Goal: Find specific page/section: Find specific page/section

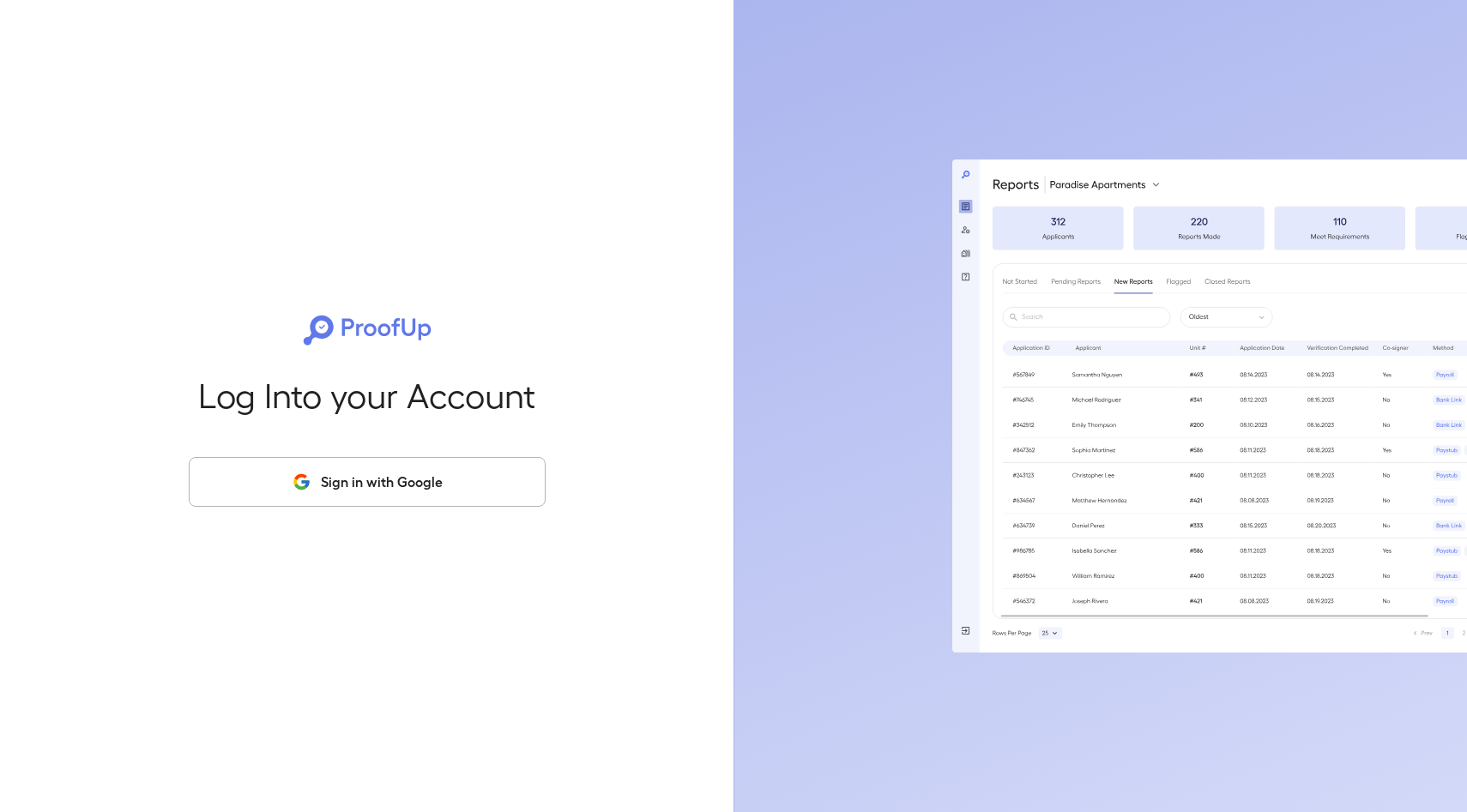
click at [468, 478] on button "Sign in with Google" at bounding box center [367, 482] width 357 height 50
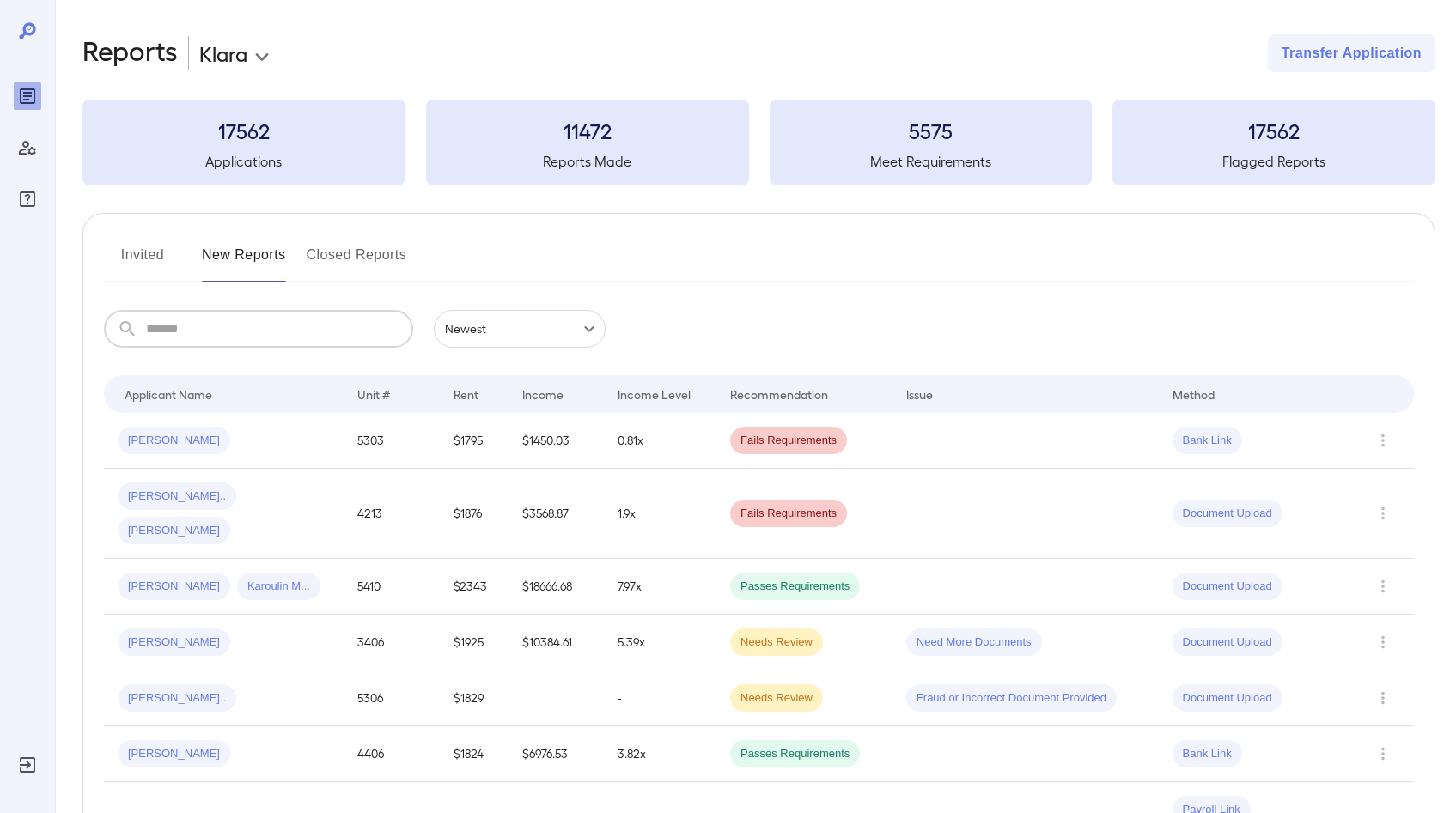
click at [274, 347] on input "text" at bounding box center [280, 329] width 267 height 38
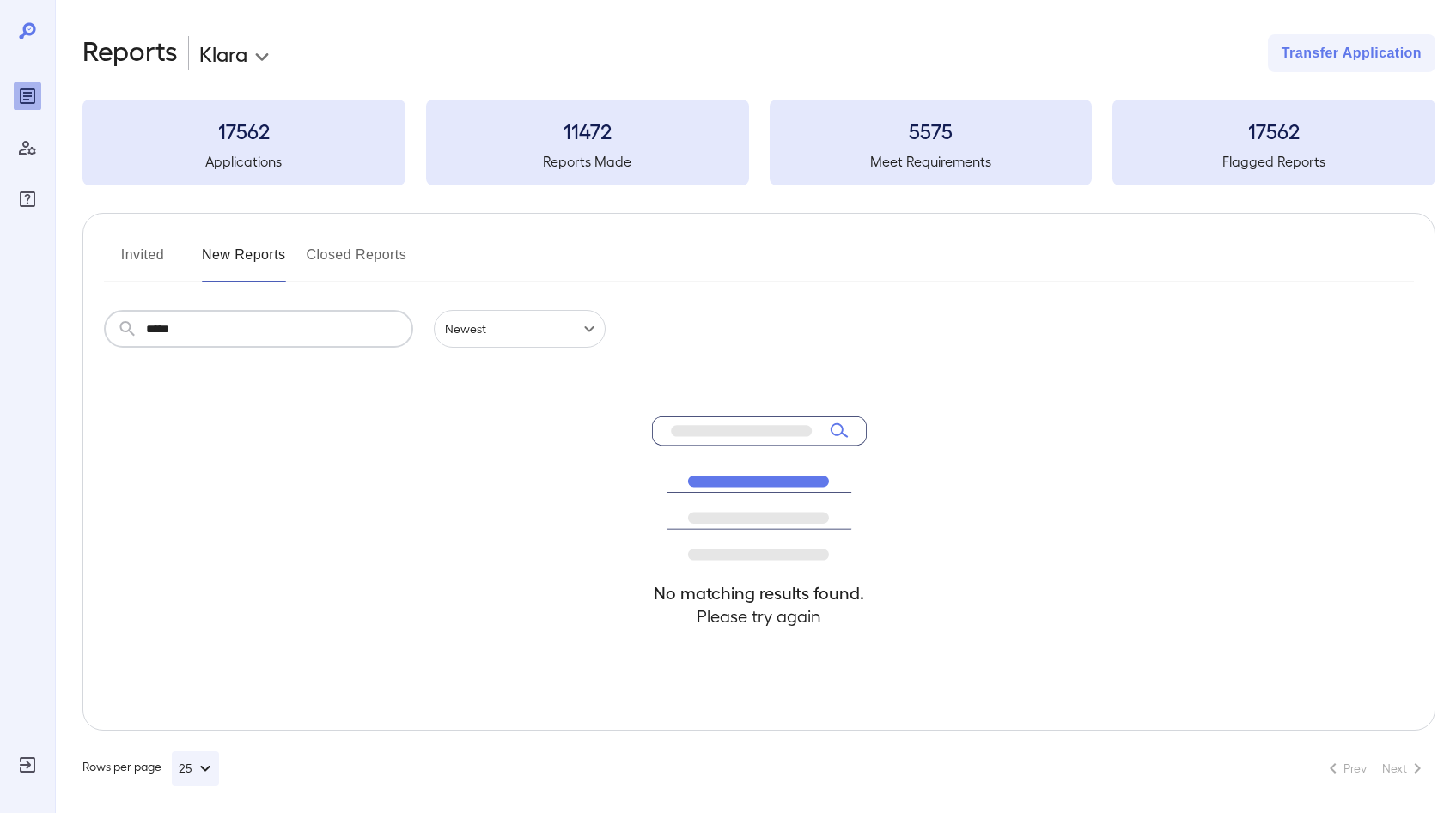
type input "*****"
click at [391, 263] on button "Closed Reports" at bounding box center [357, 262] width 101 height 41
click at [280, 325] on input "text" at bounding box center [280, 329] width 267 height 38
type input "*****"
click at [164, 261] on button "Invited" at bounding box center [142, 262] width 77 height 41
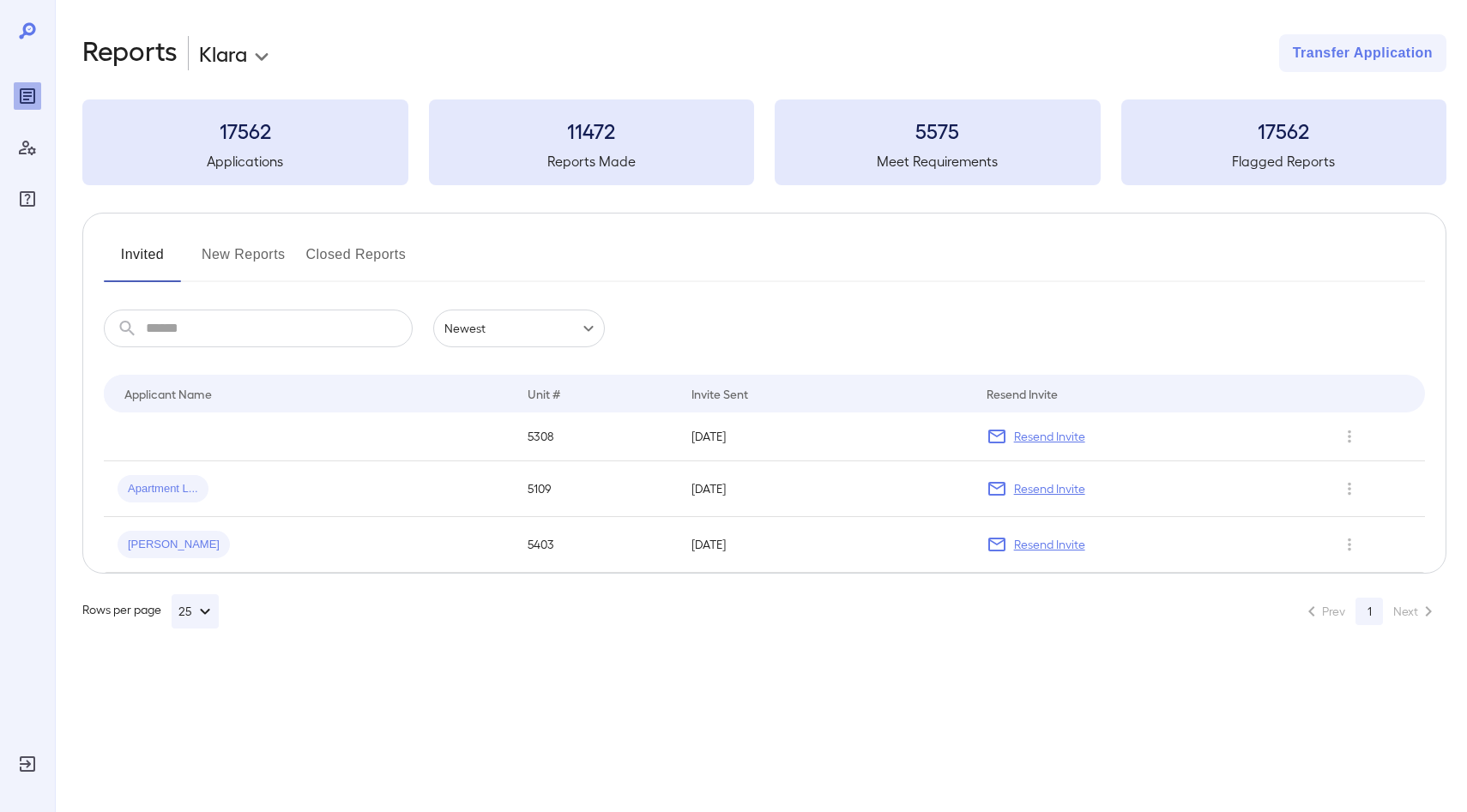
click at [260, 260] on button "New Reports" at bounding box center [243, 261] width 84 height 41
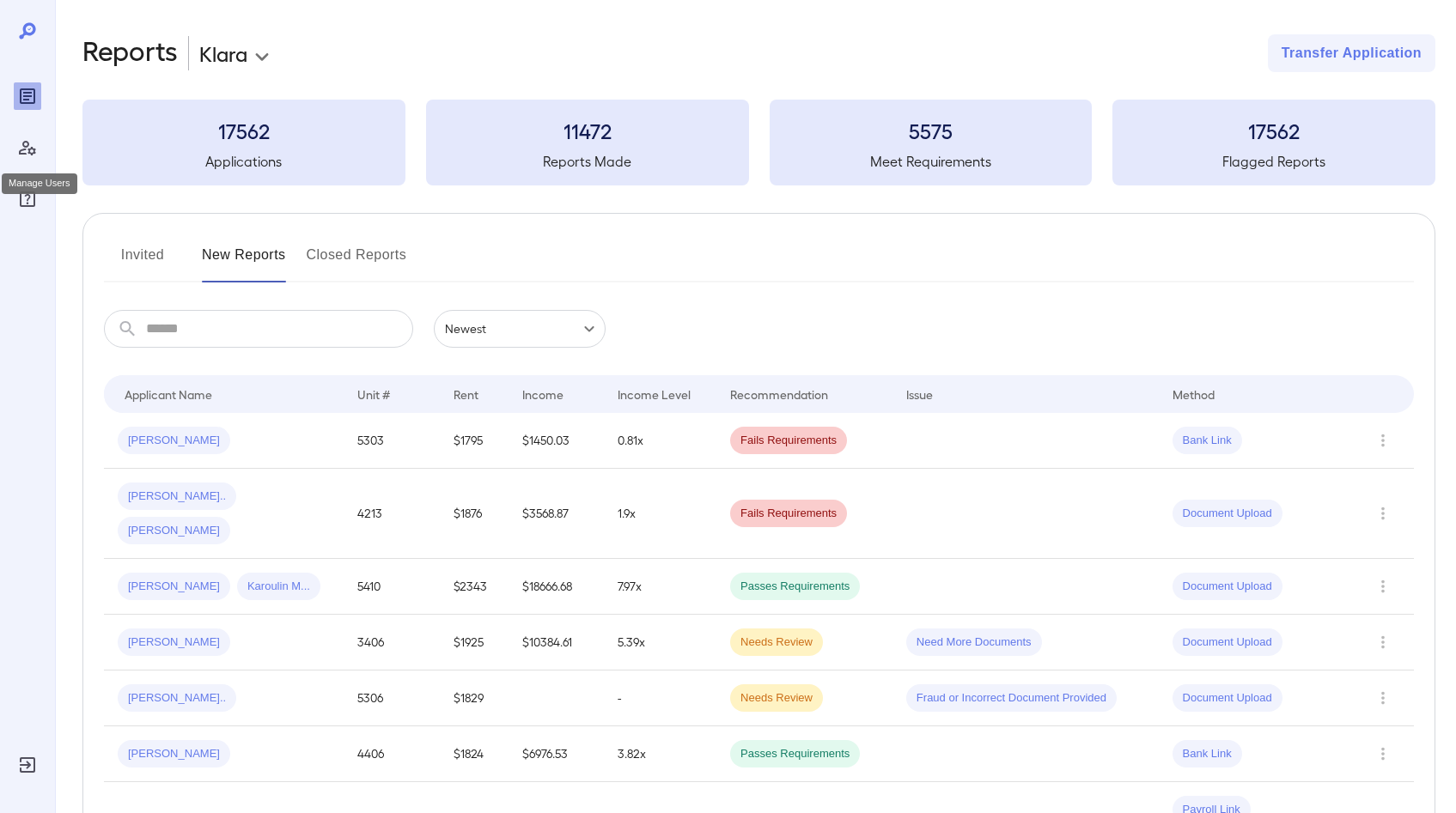
click at [35, 149] on icon "Manage Users" at bounding box center [27, 148] width 17 height 15
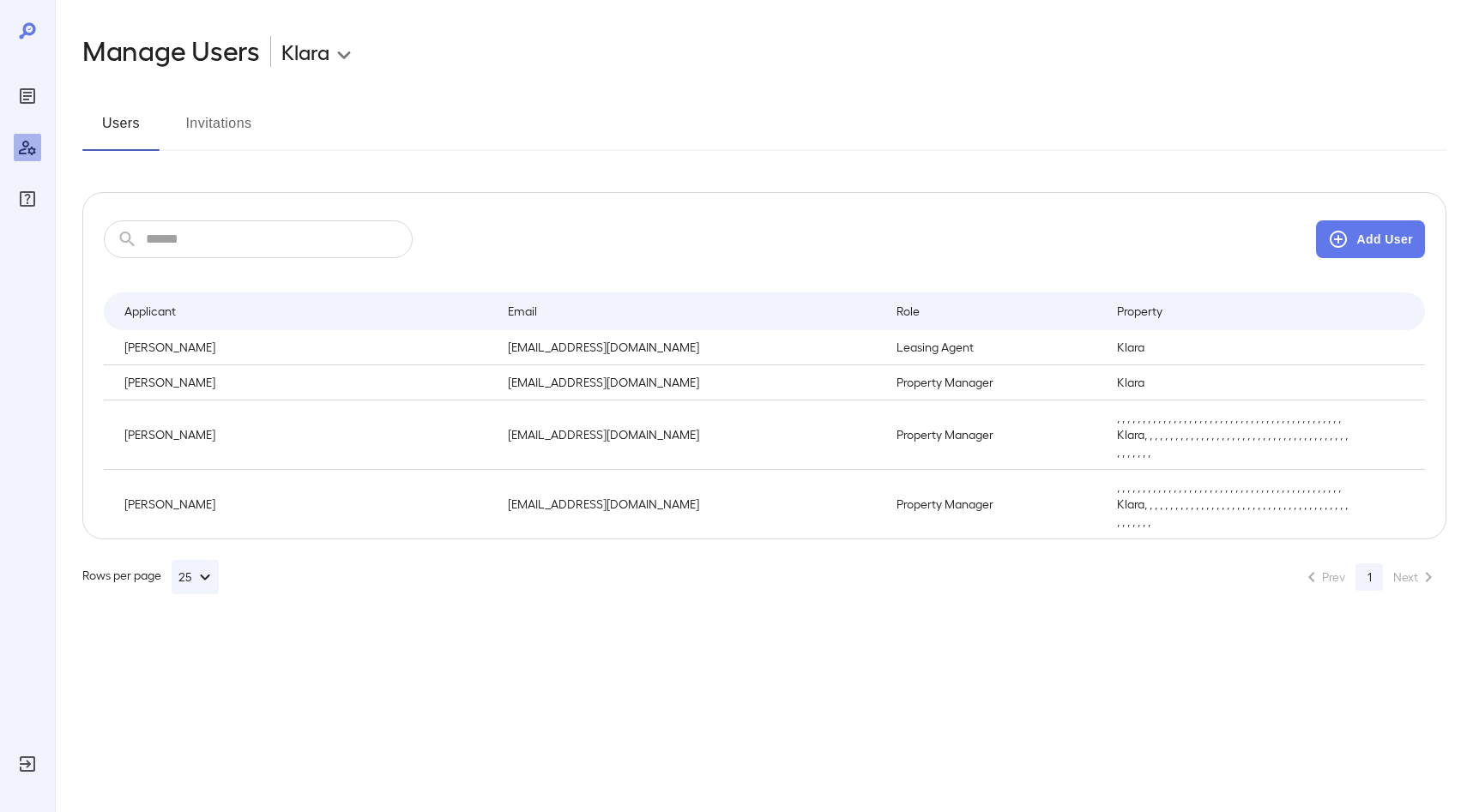
click at [21, 96] on icon "Reports" at bounding box center [27, 95] width 15 height 15
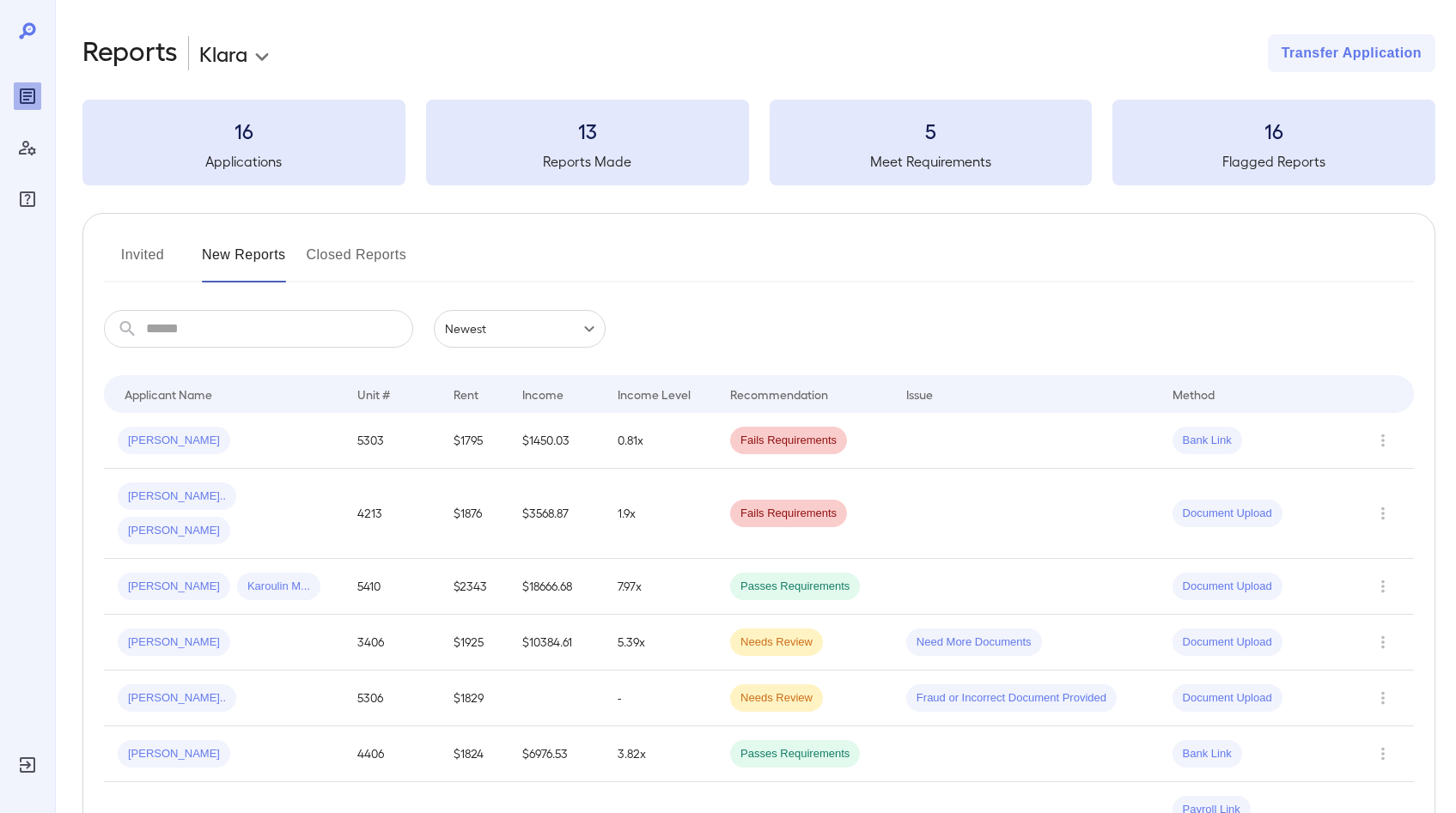
click at [130, 268] on button "Invited" at bounding box center [142, 262] width 77 height 41
